Goal: Information Seeking & Learning: Find specific fact

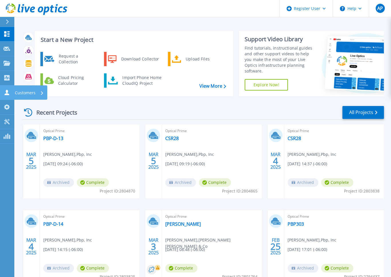
click at [6, 91] on icon at bounding box center [7, 92] width 5 height 5
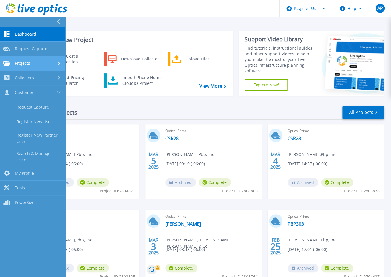
click at [44, 64] on div "Projects" at bounding box center [32, 63] width 58 height 5
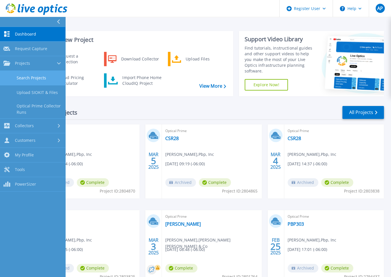
click at [40, 77] on link "Search Projects" at bounding box center [32, 78] width 65 height 15
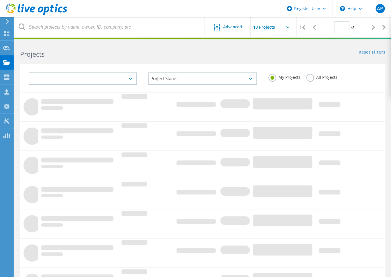
type input "1"
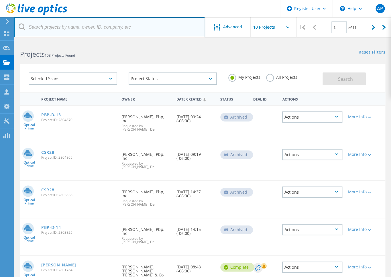
click at [101, 30] on input "text" at bounding box center [109, 27] width 191 height 20
paste input "126550214"
type input "126550214"
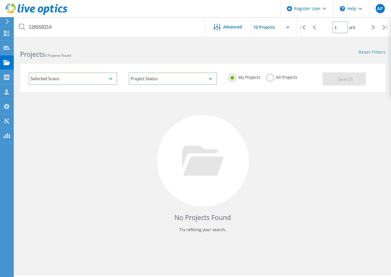
click at [270, 79] on label "All Projects" at bounding box center [281, 76] width 31 height 5
click at [0, 0] on input "All Projects" at bounding box center [0, 0] width 0 height 0
click at [363, 83] on button "Search" at bounding box center [343, 78] width 43 height 13
click at [366, 101] on div "No Projects Found Try refining your search." at bounding box center [202, 166] width 365 height 148
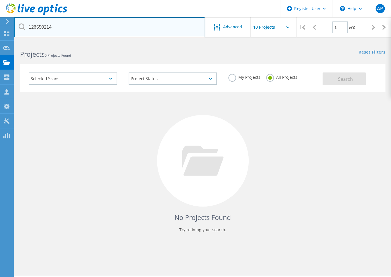
click at [63, 27] on input "126550214" at bounding box center [109, 27] width 191 height 20
drag, startPoint x: 58, startPoint y: 26, endPoint x: -23, endPoint y: 23, distance: 81.3
click at [0, 23] on html "Register User \n Help Explore Helpful Articles Contact Support AP Dell User Ari…" at bounding box center [195, 146] width 391 height 293
paste input "Edelman"
type input "Edelman"
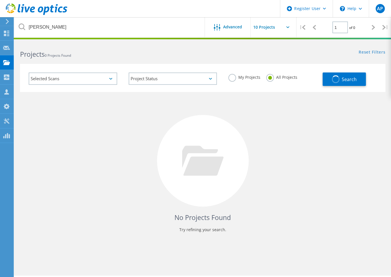
click at [21, 27] on icon at bounding box center [22, 26] width 7 height 7
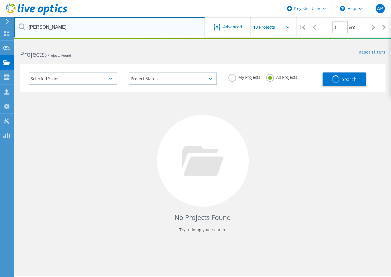
click at [62, 28] on input "Edelman" at bounding box center [109, 27] width 191 height 20
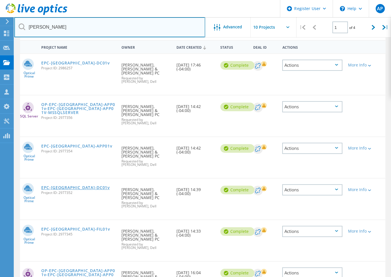
scroll to position [26, 0]
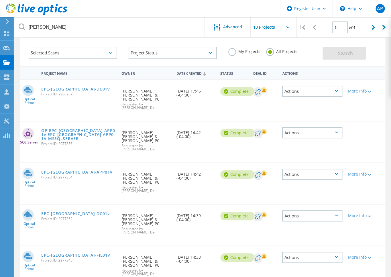
click at [61, 90] on link "EPC-[GEOGRAPHIC_DATA]-DC01v" at bounding box center [75, 89] width 68 height 4
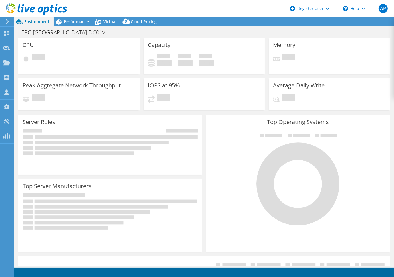
select select "USD"
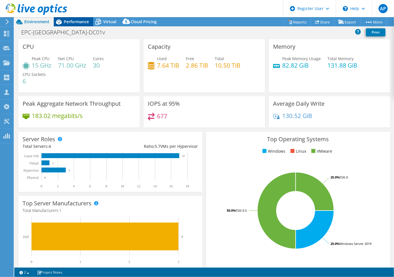
click at [75, 21] on span "Performance" at bounding box center [76, 21] width 25 height 5
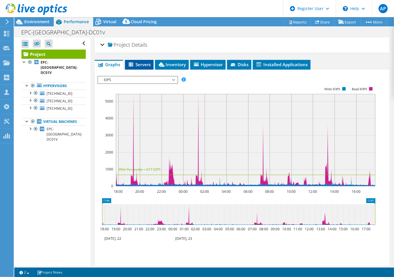
click at [147, 64] on span "Servers" at bounding box center [139, 65] width 23 height 6
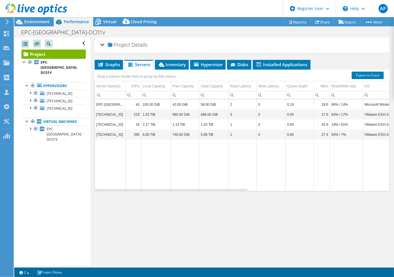
click at [48, 202] on div "Open All Close All Hide Excluded Nodes Project Tree Filter" at bounding box center [52, 151] width 76 height 228
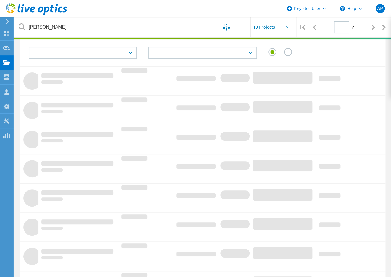
type input "1"
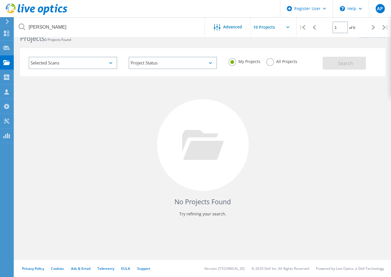
scroll to position [16, 0]
click at [63, 139] on div "No Projects Found Try refining your search." at bounding box center [202, 150] width 365 height 148
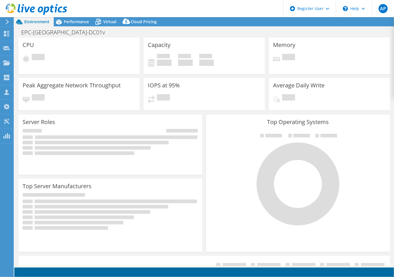
select select "USD"
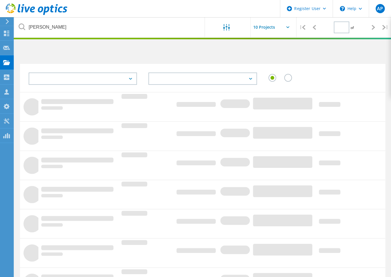
type input "1"
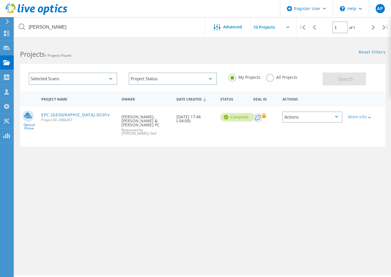
click at [272, 77] on label "All Projects" at bounding box center [281, 76] width 31 height 5
click at [0, 0] on input "All Projects" at bounding box center [0, 0] width 0 height 0
click at [329, 79] on button "Search" at bounding box center [343, 78] width 43 height 13
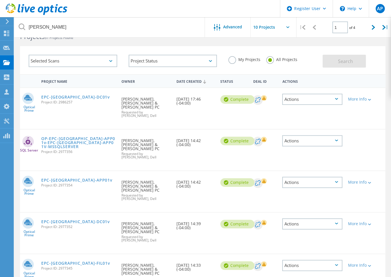
scroll to position [26, 0]
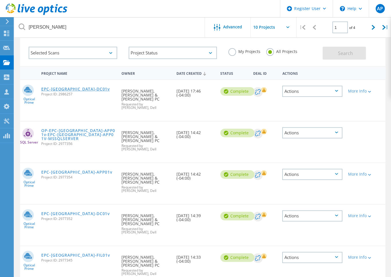
click at [56, 88] on link "EPC-[GEOGRAPHIC_DATA]-DC01v" at bounding box center [75, 89] width 68 height 4
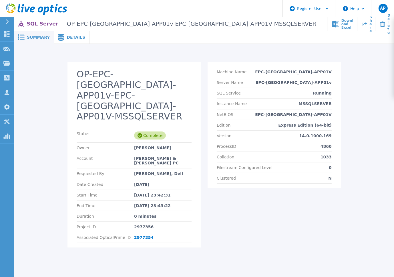
click at [70, 38] on span "Details" at bounding box center [76, 37] width 19 height 4
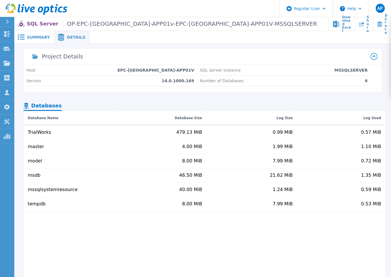
click at [33, 39] on span "Summary" at bounding box center [38, 37] width 23 height 4
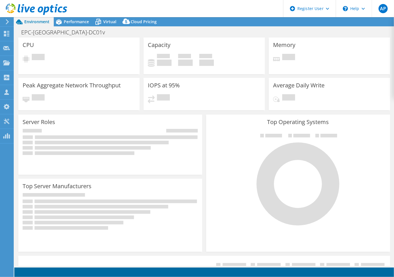
select select "USD"
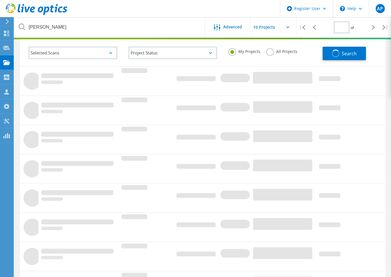
type input "1"
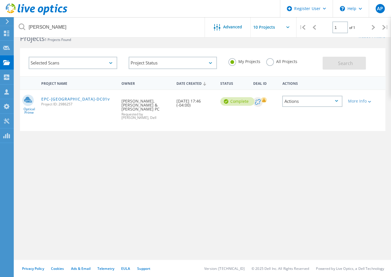
click at [269, 61] on label "All Projects" at bounding box center [281, 60] width 31 height 5
click at [0, 0] on input "All Projects" at bounding box center [0, 0] width 0 height 0
drag, startPoint x: 347, startPoint y: 66, endPoint x: 343, endPoint y: 67, distance: 3.5
click at [347, 66] on button "Search" at bounding box center [343, 63] width 43 height 13
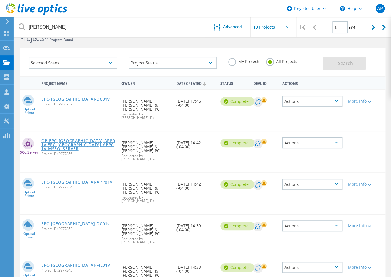
click at [58, 139] on link "OP-EPC-[GEOGRAPHIC_DATA]-APP01v-EPC-[GEOGRAPHIC_DATA]-APP01V-MSSQLSERVER" at bounding box center [78, 145] width 75 height 12
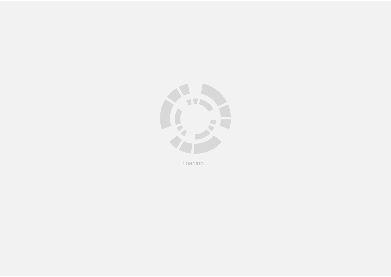
scroll to position [16, 0]
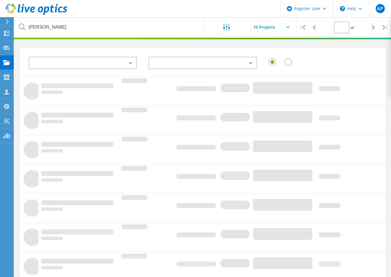
type input "1"
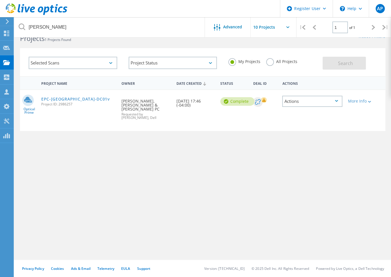
click at [269, 60] on label "All Projects" at bounding box center [281, 60] width 31 height 5
click at [0, 0] on input "All Projects" at bounding box center [0, 0] width 0 height 0
click at [337, 62] on button "Search" at bounding box center [343, 63] width 43 height 13
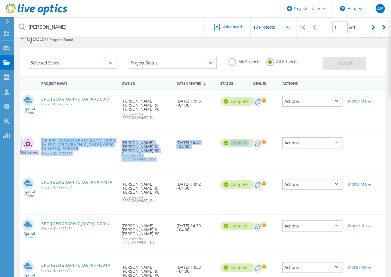
click at [375, 131] on div "SQL Server OP-EPC-NYC-APP01v-EPC-NYC-APP01V-MSSQLSERVER Project ID: 2977356 Req…" at bounding box center [202, 152] width 365 height 42
click at [54, 180] on link "EPC-[GEOGRAPHIC_DATA]-APP01v" at bounding box center [76, 182] width 71 height 4
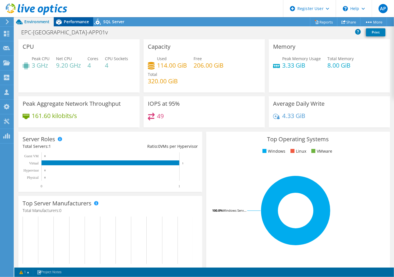
click at [81, 21] on span "Performance" at bounding box center [76, 21] width 25 height 5
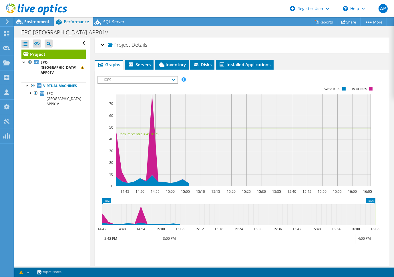
click at [144, 81] on span "IOPS" at bounding box center [138, 79] width 74 height 7
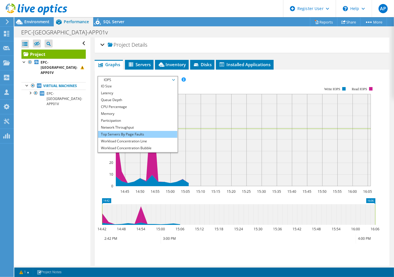
scroll to position [20, 0]
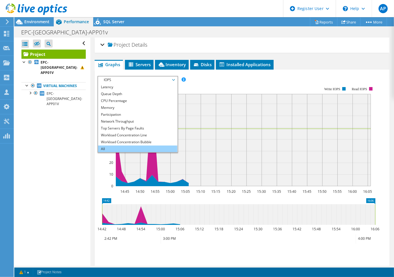
click at [120, 151] on li "All" at bounding box center [137, 148] width 79 height 7
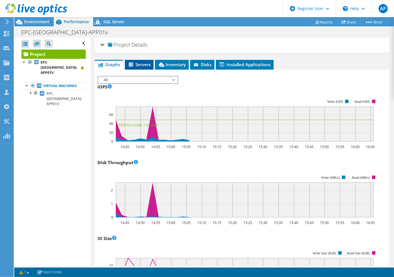
click at [141, 63] on span "Servers" at bounding box center [139, 65] width 23 height 6
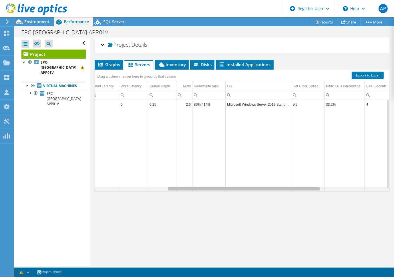
scroll to position [0, 54]
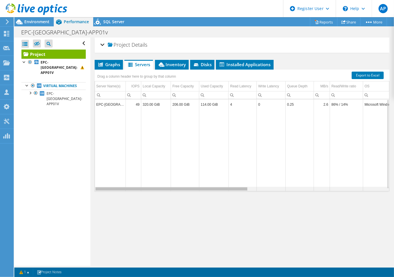
drag, startPoint x: 218, startPoint y: 189, endPoint x: 205, endPoint y: 173, distance: 20.4
click at [205, 173] on body "AP Dell User [PERSON_NAME] [EMAIL_ADDRESS][DOMAIN_NAME] Dell My Profile Log Out…" at bounding box center [197, 138] width 394 height 277
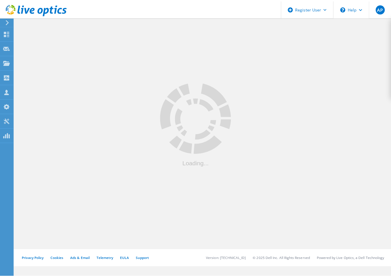
scroll to position [16, 0]
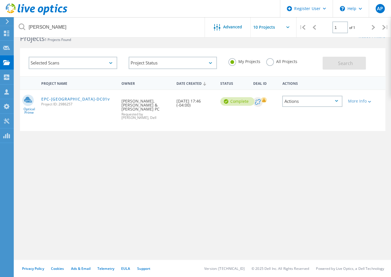
click at [270, 61] on label "All Projects" at bounding box center [281, 60] width 31 height 5
click at [0, 0] on input "All Projects" at bounding box center [0, 0] width 0 height 0
click at [342, 64] on span "Search" at bounding box center [344, 63] width 15 height 6
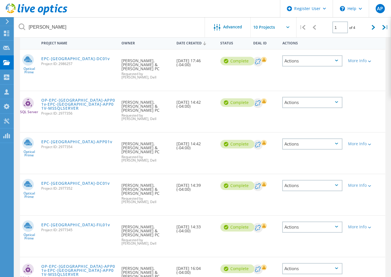
scroll to position [68, 0]
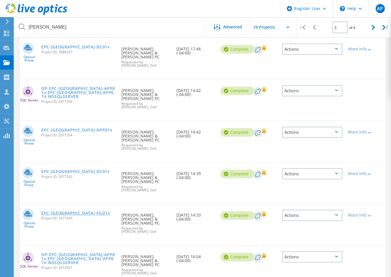
click at [50, 211] on link "EPC-[GEOGRAPHIC_DATA]-FIL01v" at bounding box center [75, 213] width 69 height 4
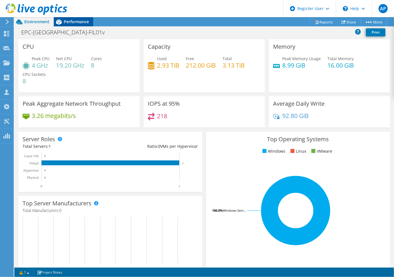
click at [75, 23] on span "Performance" at bounding box center [76, 21] width 25 height 5
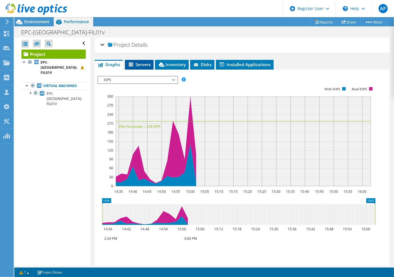
click at [139, 66] on span "Servers" at bounding box center [139, 65] width 23 height 6
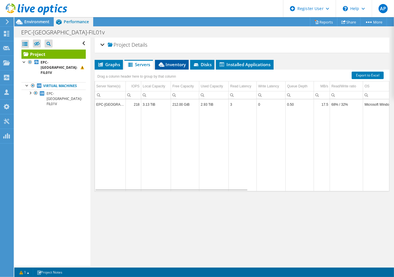
click at [177, 63] on span "Inventory" at bounding box center [172, 65] width 28 height 6
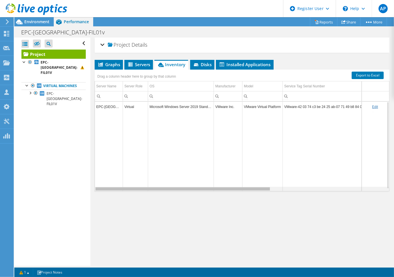
drag, startPoint x: 240, startPoint y: 188, endPoint x: 213, endPoint y: 172, distance: 31.2
click at [217, 191] on body "AP Dell User Arianna Price Arianna.Price@Dell.com Dell My Profile Log Out \n He…" at bounding box center [197, 138] width 394 height 277
click at [137, 62] on span "Servers" at bounding box center [138, 65] width 23 height 6
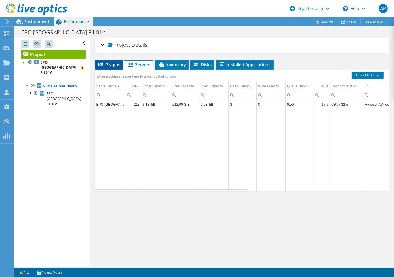
click at [108, 63] on span "Graphs" at bounding box center [109, 65] width 23 height 6
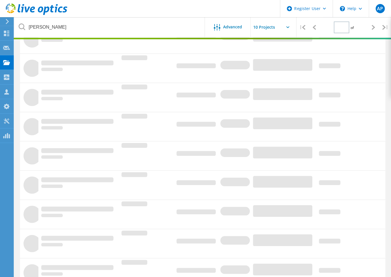
type input "1"
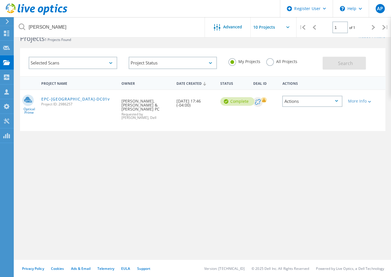
click at [65, 203] on div "Project Name Owner Date Created Status Deal Id Actions Optical Prime EPC-[GEOGR…" at bounding box center [202, 150] width 365 height 149
click at [49, 100] on link "EPC-[GEOGRAPHIC_DATA]-DC01v" at bounding box center [75, 99] width 68 height 4
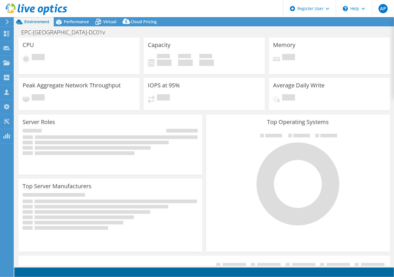
select select "USD"
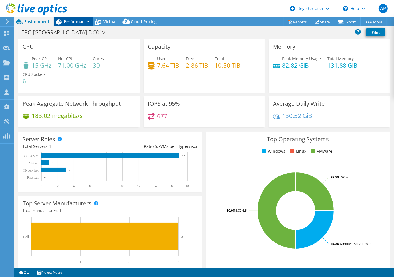
click at [73, 20] on span "Performance" at bounding box center [76, 21] width 25 height 5
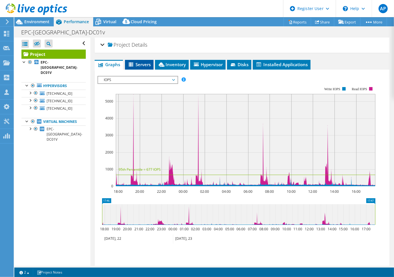
click at [143, 65] on span "Servers" at bounding box center [139, 65] width 23 height 6
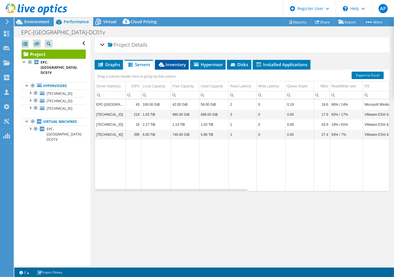
click at [173, 64] on span "Inventory" at bounding box center [172, 65] width 28 height 6
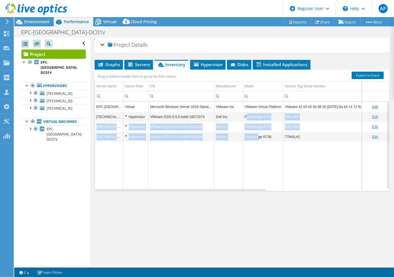
drag, startPoint x: 246, startPoint y: 114, endPoint x: 257, endPoint y: 137, distance: 26.2
click at [257, 137] on tbody "EPC-[GEOGRAPHIC_DATA]-DC01V Virtual Microsoft Windows Server 2019 Standard VMwa…" at bounding box center [342, 146] width 494 height 89
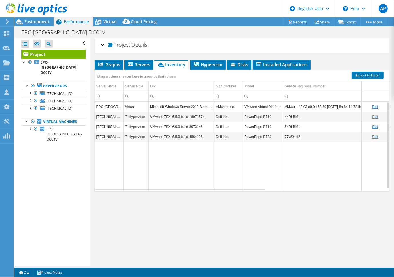
click at [268, 144] on td "Data grid" at bounding box center [263, 166] width 40 height 49
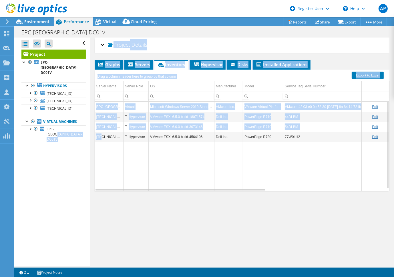
drag, startPoint x: 100, startPoint y: 140, endPoint x: 63, endPoint y: 136, distance: 37.4
click at [63, 136] on div "Open All Close All Hide Excluded Nodes Project Tree Filter" at bounding box center [204, 151] width 380 height 228
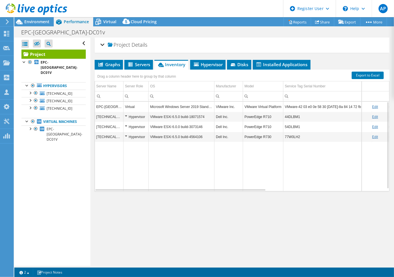
click at [120, 143] on td "Data grid" at bounding box center [109, 166] width 29 height 49
click at [194, 134] on td "VMware ESXi 6.5.0 build-4564106" at bounding box center [182, 137] width 66 height 10
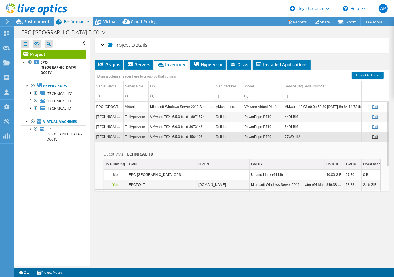
click at [292, 114] on td "44DLBM1" at bounding box center [328, 117] width 89 height 10
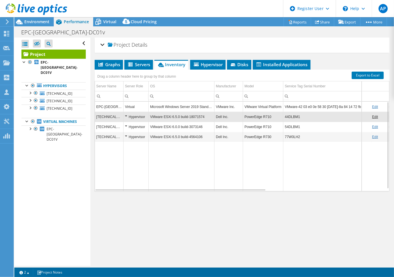
drag, startPoint x: 292, startPoint y: 114, endPoint x: 289, endPoint y: 115, distance: 2.9
click at [289, 115] on td "44DLBM1" at bounding box center [328, 117] width 89 height 10
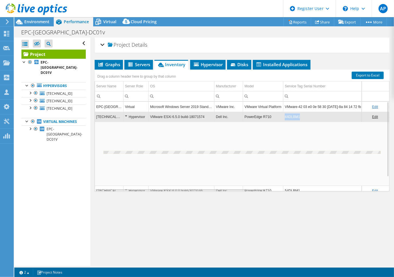
click at [289, 115] on td "44DLBM1" at bounding box center [328, 117] width 89 height 10
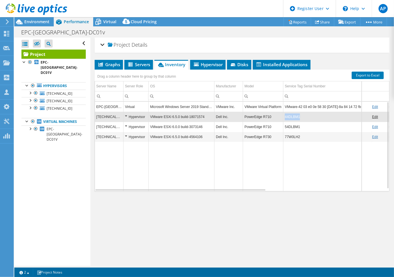
click at [289, 115] on td "44DLBM1" at bounding box center [328, 117] width 89 height 10
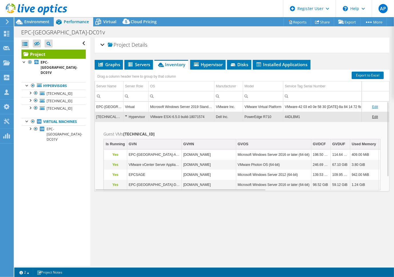
click at [289, 115] on td "44DLBM1" at bounding box center [328, 117] width 89 height 10
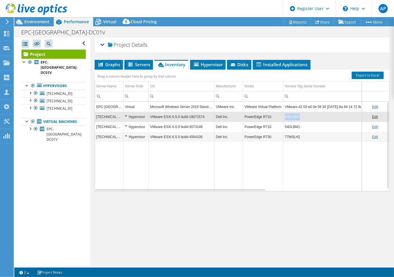
drag, startPoint x: 285, startPoint y: 115, endPoint x: 302, endPoint y: 115, distance: 16.3
click at [302, 115] on td "44DLBM1" at bounding box center [328, 117] width 89 height 10
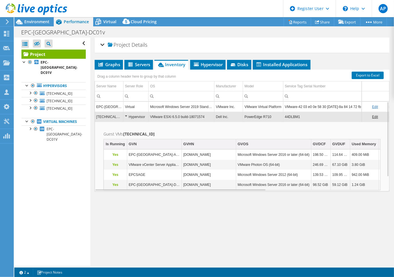
copy td "44DLBM1"
click at [143, 66] on span "Servers" at bounding box center [138, 65] width 23 height 6
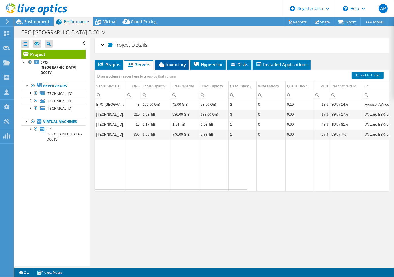
click at [175, 62] on span "Inventory" at bounding box center [172, 65] width 28 height 6
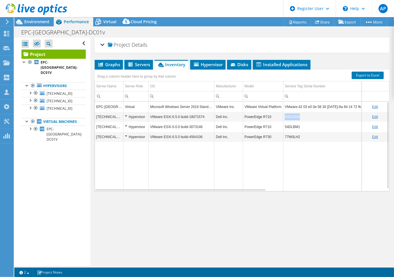
drag, startPoint x: 297, startPoint y: 118, endPoint x: 285, endPoint y: 117, distance: 11.2
click at [285, 117] on td "44DLBM1" at bounding box center [328, 117] width 89 height 10
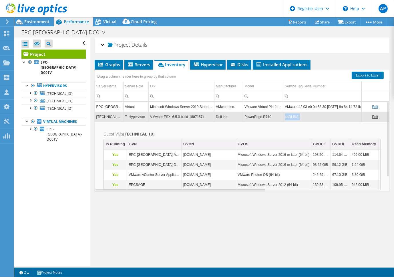
drag, startPoint x: 284, startPoint y: 116, endPoint x: 300, endPoint y: 112, distance: 15.5
click at [300, 112] on td "44DLBM1" at bounding box center [328, 117] width 89 height 10
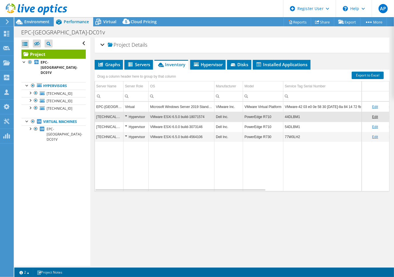
copy td "44DLBM1"
click at [300, 114] on td "44DLBM1" at bounding box center [328, 117] width 89 height 10
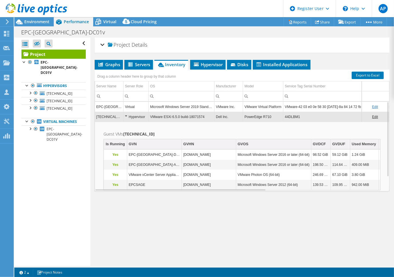
click at [172, 65] on span "Inventory" at bounding box center [171, 65] width 28 height 6
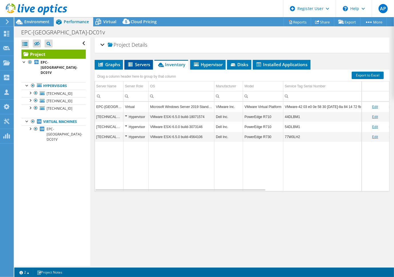
click at [144, 64] on span "Servers" at bounding box center [138, 65] width 23 height 6
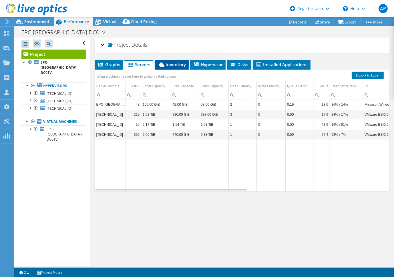
click at [169, 65] on span "Inventory" at bounding box center [172, 65] width 28 height 6
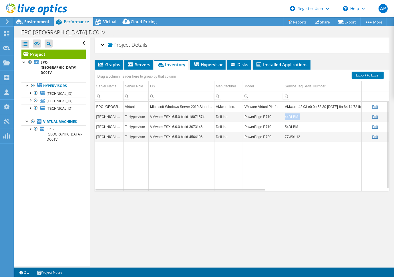
drag, startPoint x: 305, startPoint y: 115, endPoint x: 283, endPoint y: 114, distance: 22.0
click at [283, 114] on tr "[TECHNICAL_ID] Hypervisor VMware ESXi 6.5.0 build-18071574 Dell Inc. PowerEdge …" at bounding box center [342, 117] width 494 height 10
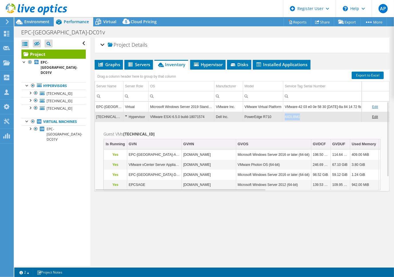
drag, startPoint x: 284, startPoint y: 115, endPoint x: 300, endPoint y: 114, distance: 16.1
click at [300, 114] on td "44DLBM1" at bounding box center [328, 117] width 89 height 10
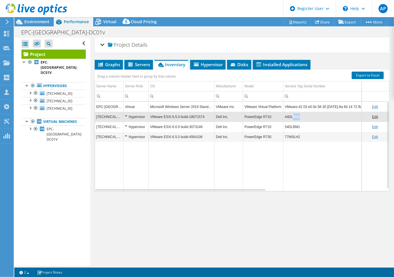
drag, startPoint x: 300, startPoint y: 114, endPoint x: 296, endPoint y: 116, distance: 3.7
click at [296, 116] on td "44DLBM1" at bounding box center [328, 117] width 89 height 10
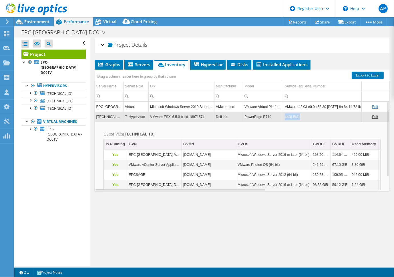
drag, startPoint x: 301, startPoint y: 116, endPoint x: 283, endPoint y: 118, distance: 17.6
click at [284, 118] on td "44DLBM1" at bounding box center [328, 117] width 89 height 10
